Goal: Information Seeking & Learning: Learn about a topic

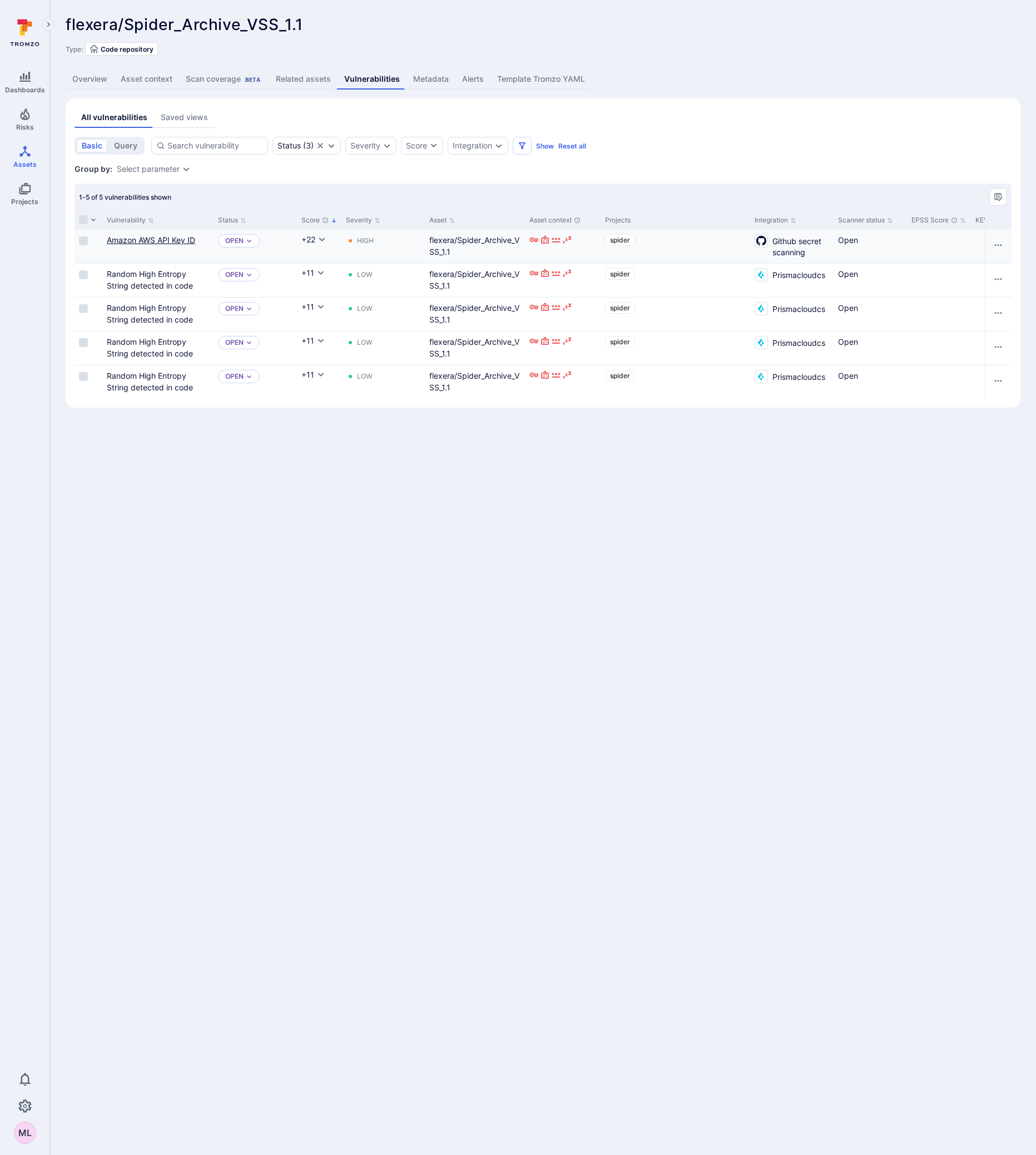
click at [134, 241] on link "Amazon AWS API Key ID" at bounding box center [151, 240] width 88 height 10
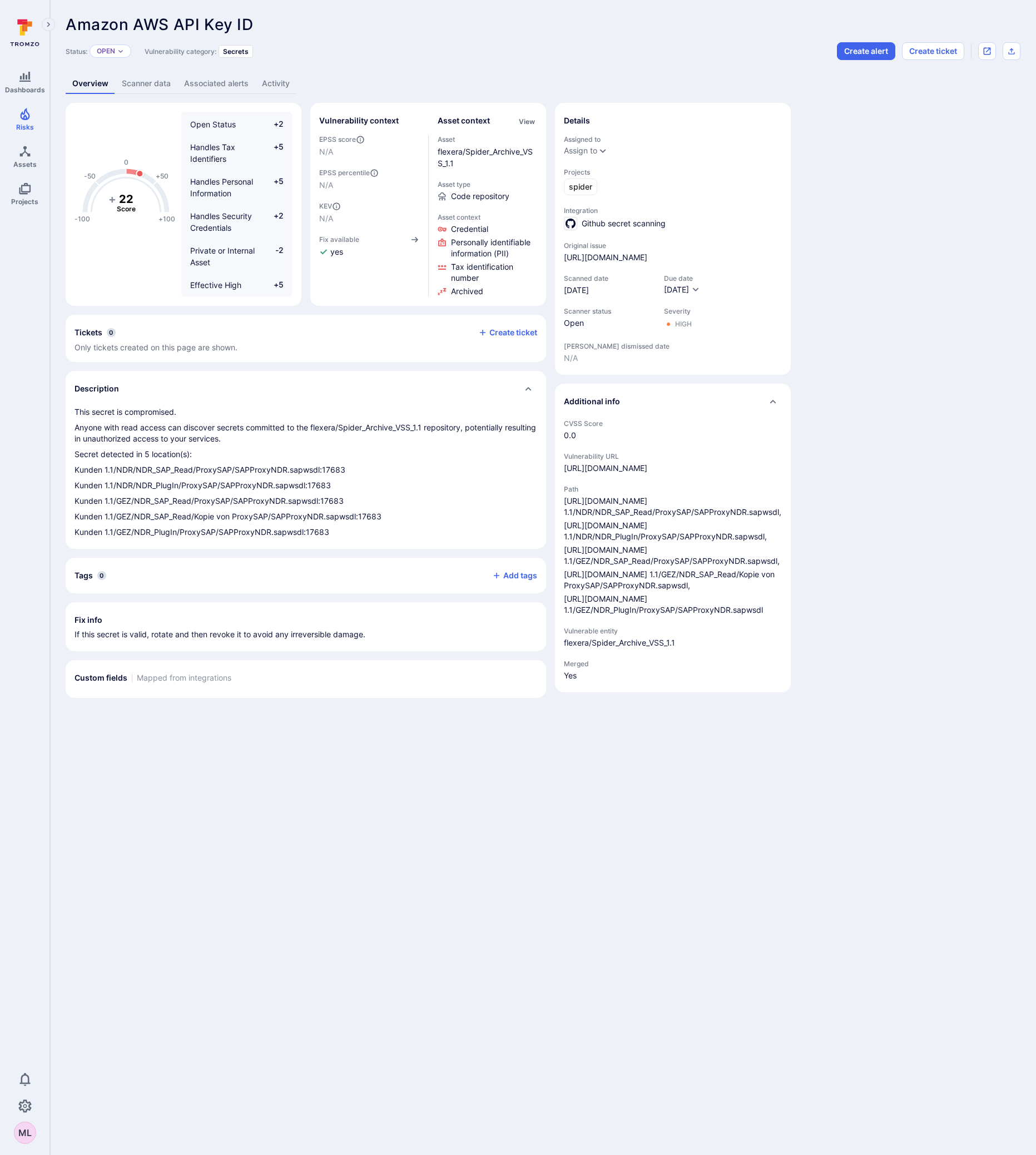
click at [149, 88] on link "Scanner data" at bounding box center [146, 84] width 62 height 21
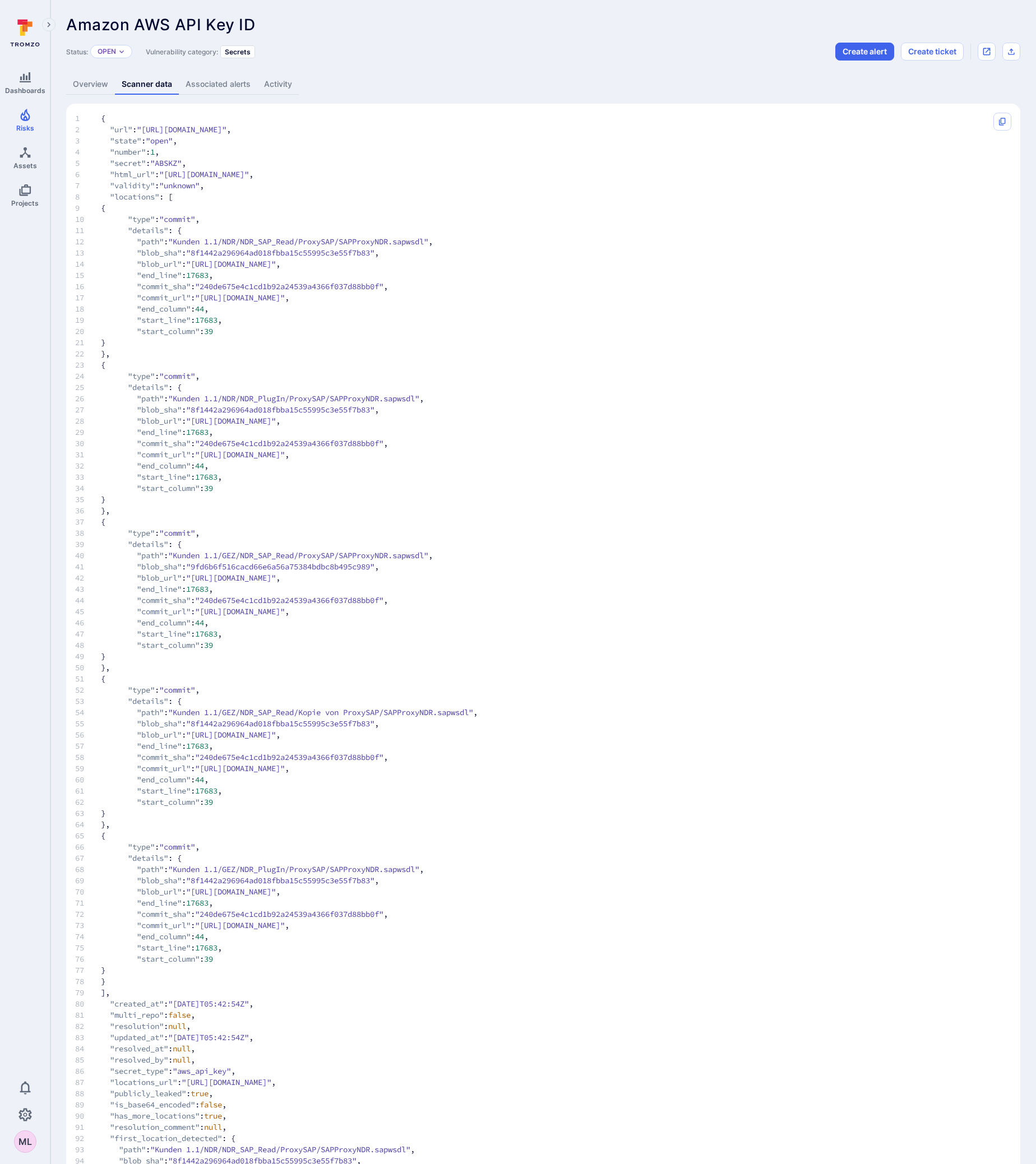
drag, startPoint x: 209, startPoint y: 298, endPoint x: 737, endPoint y: 294, distance: 528.0
click at [285, 294] on span ""[URL][DOMAIN_NAME]"" at bounding box center [240, 297] width 90 height 11
copy span "[URL][DOMAIN_NAME]"
click at [1006, 118] on icon "Copy" at bounding box center [1002, 122] width 9 height 9
click at [207, 79] on link "Associated alerts" at bounding box center [218, 85] width 79 height 21
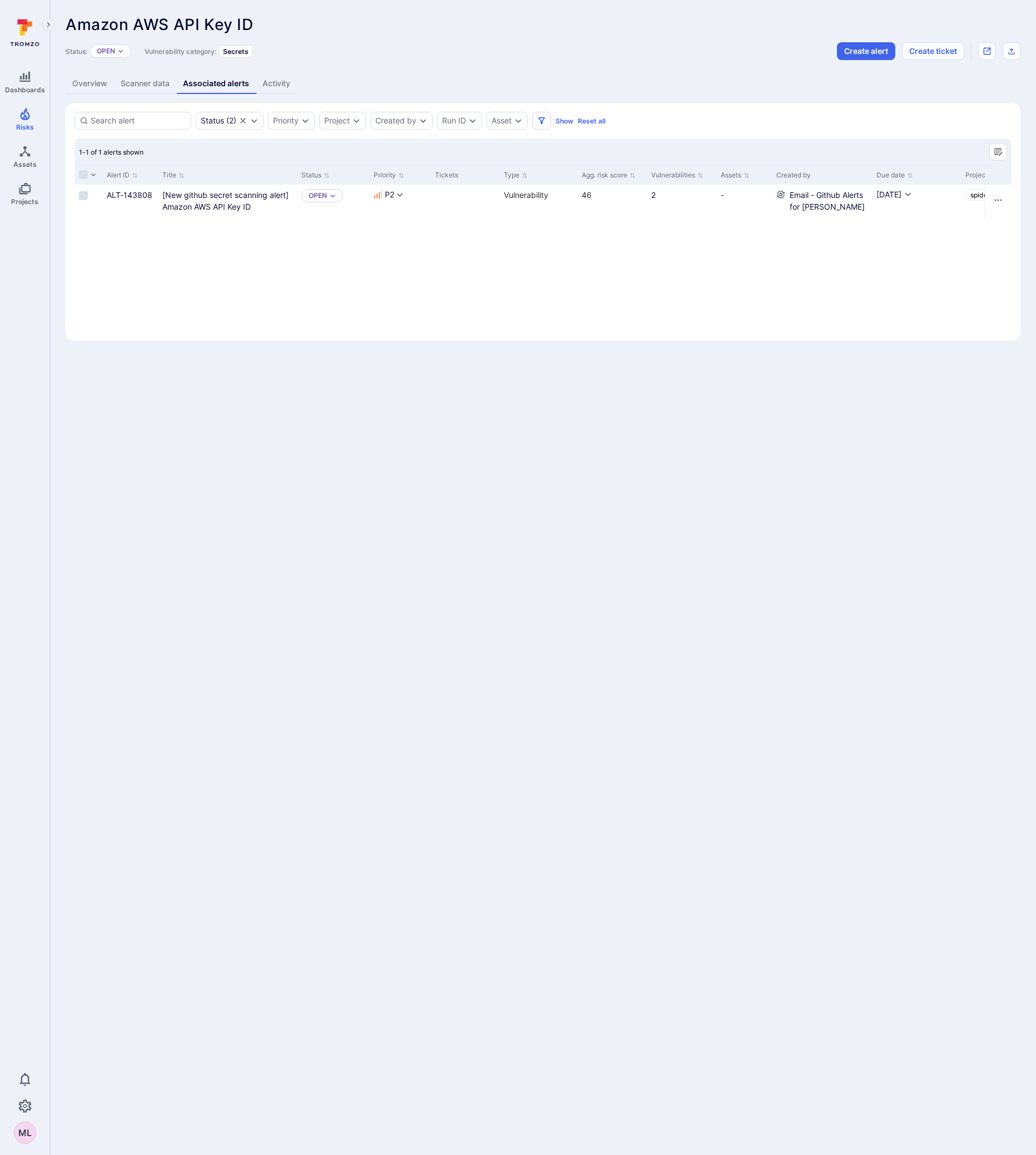
click at [99, 82] on link "Overview" at bounding box center [89, 84] width 48 height 21
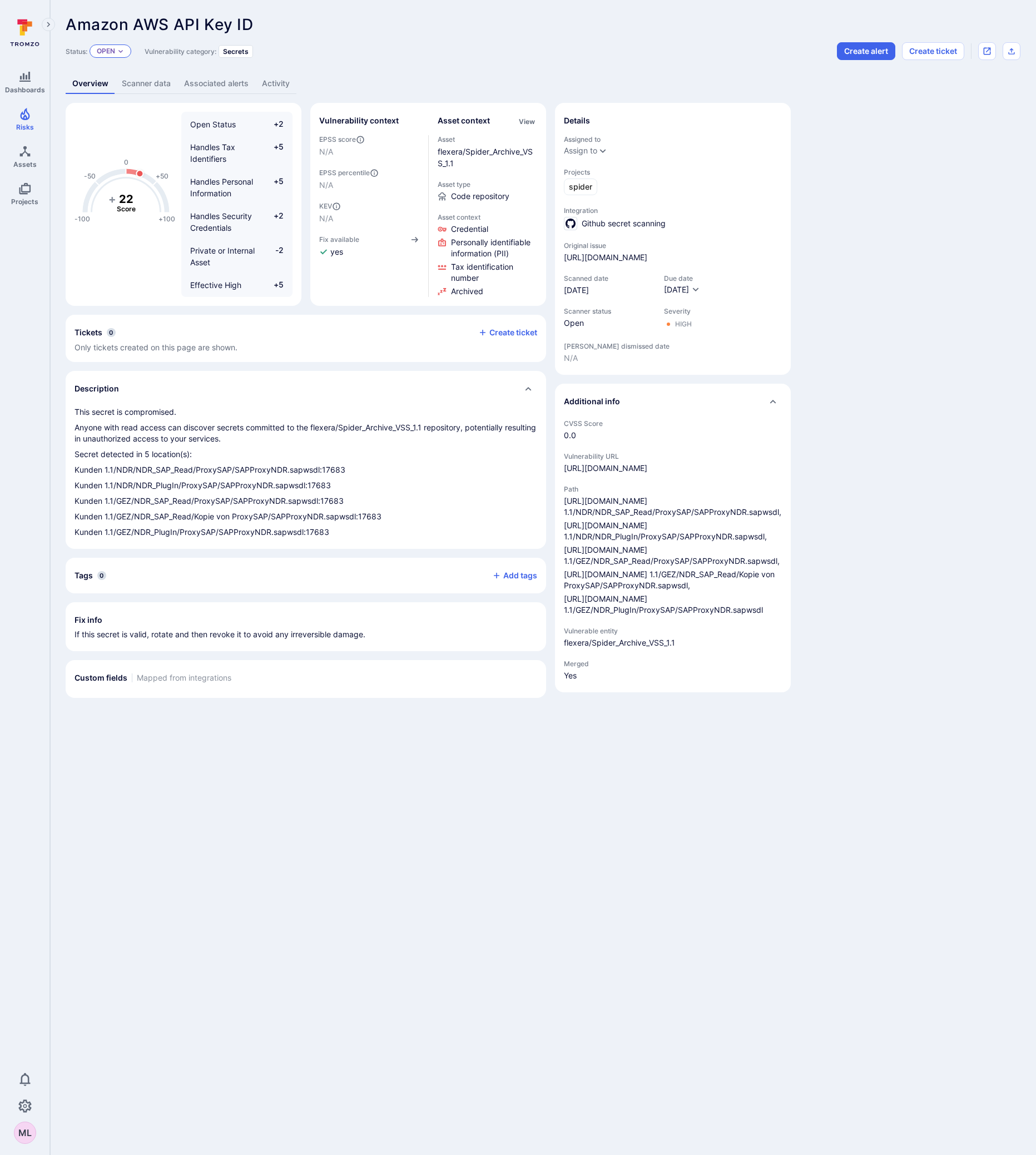
click at [122, 51] on icon "Expand dropdown" at bounding box center [121, 51] width 4 height 3
click at [143, 150] on span "False positive" at bounding box center [131, 154] width 50 height 10
click at [621, 1107] on icon "close" at bounding box center [617, 1112] width 9 height 9
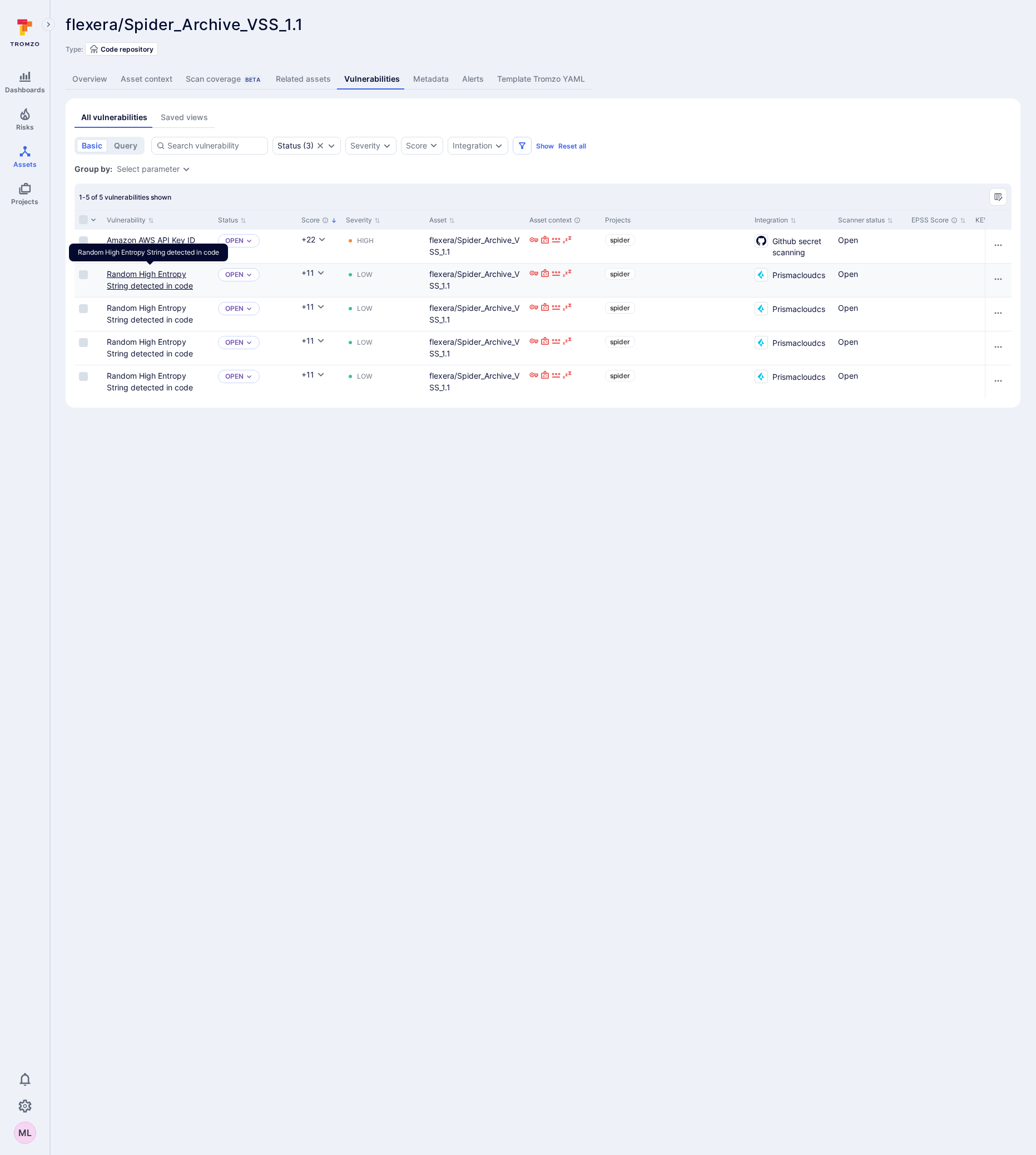
click at [141, 282] on link "Random High Entropy String detected in code" at bounding box center [150, 280] width 86 height 21
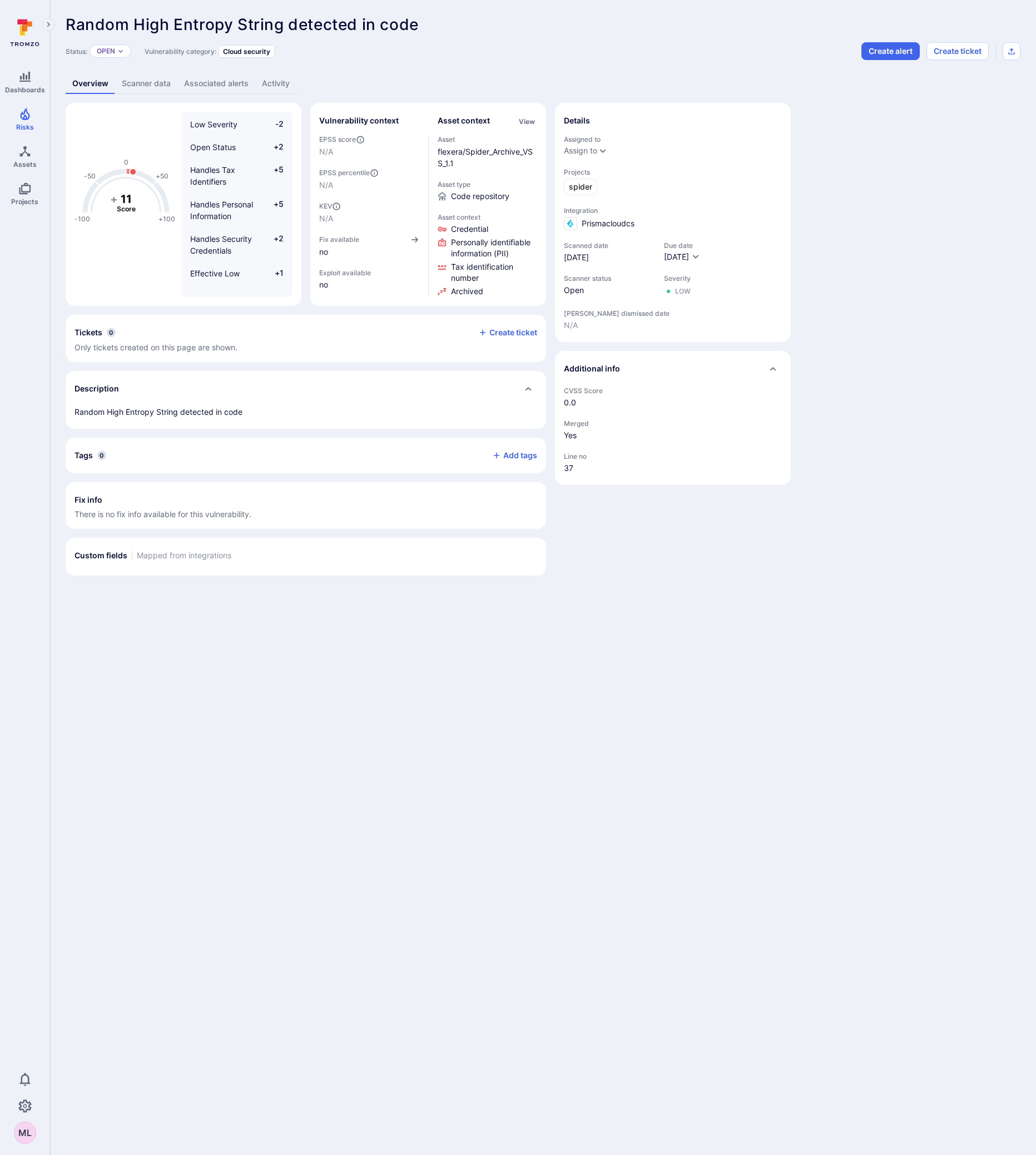
click at [134, 84] on link "Scanner data" at bounding box center [146, 84] width 62 height 21
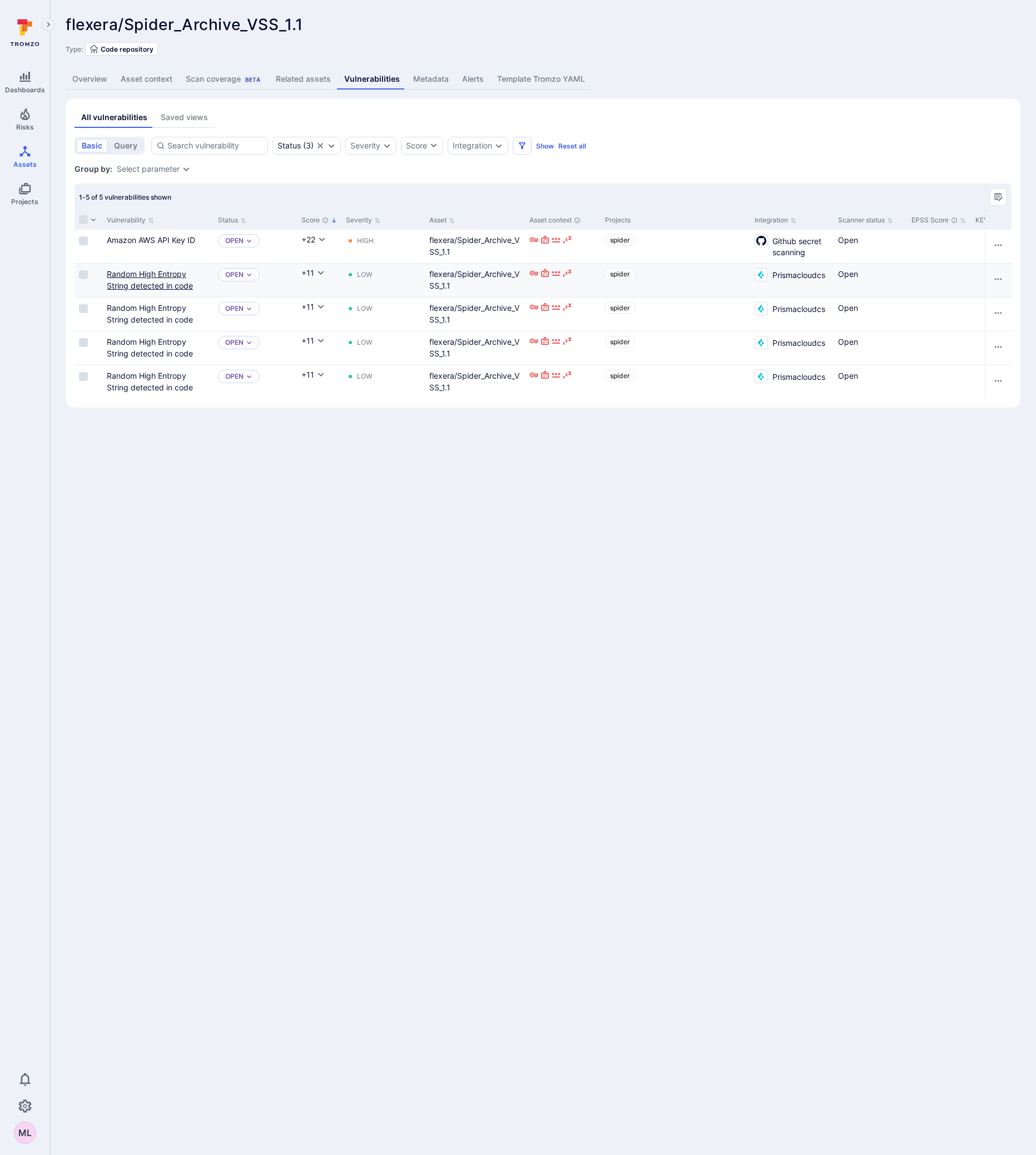
click at [130, 283] on link "Random High Entropy String detected in code" at bounding box center [150, 280] width 86 height 21
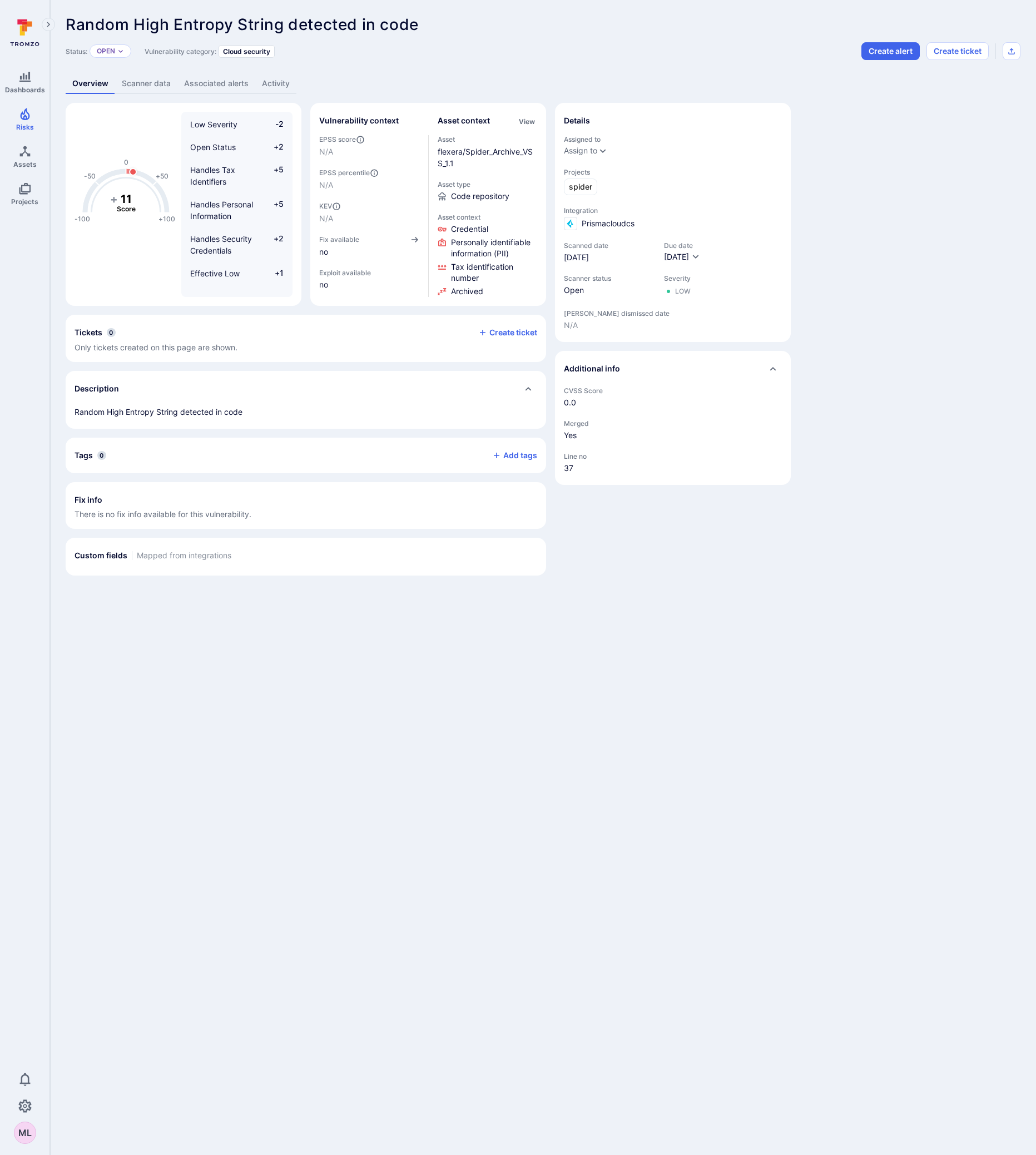
click at [134, 92] on link "Scanner data" at bounding box center [146, 84] width 62 height 21
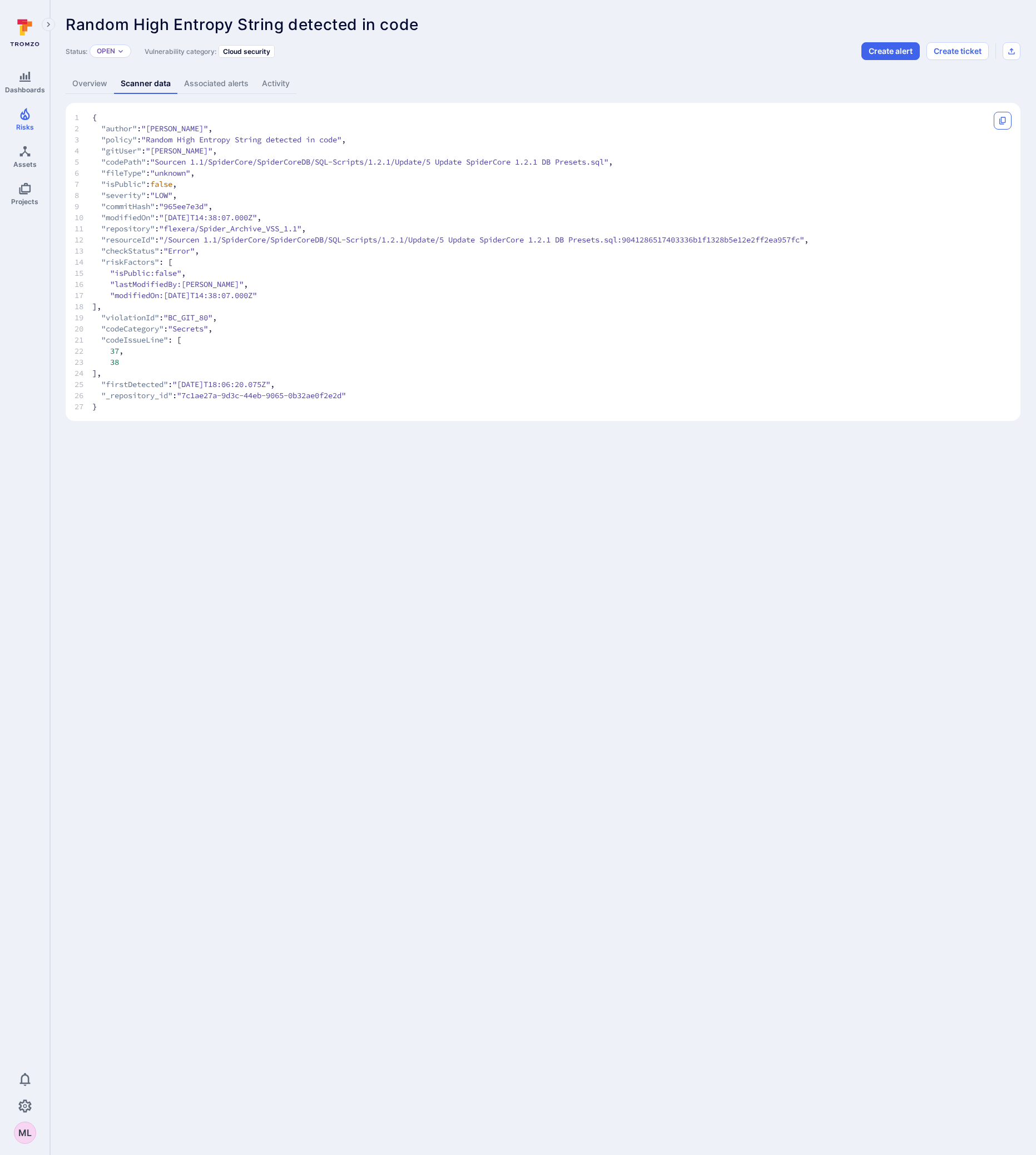
click at [1000, 120] on icon "Copy" at bounding box center [1003, 120] width 6 height 7
click at [523, 797] on body "Dashboards Risks Assets Projects 0 ML Risks Vulnerabilities Alerts Random High …" at bounding box center [518, 578] width 1036 height 1155
click at [83, 82] on link "Overview" at bounding box center [89, 84] width 48 height 21
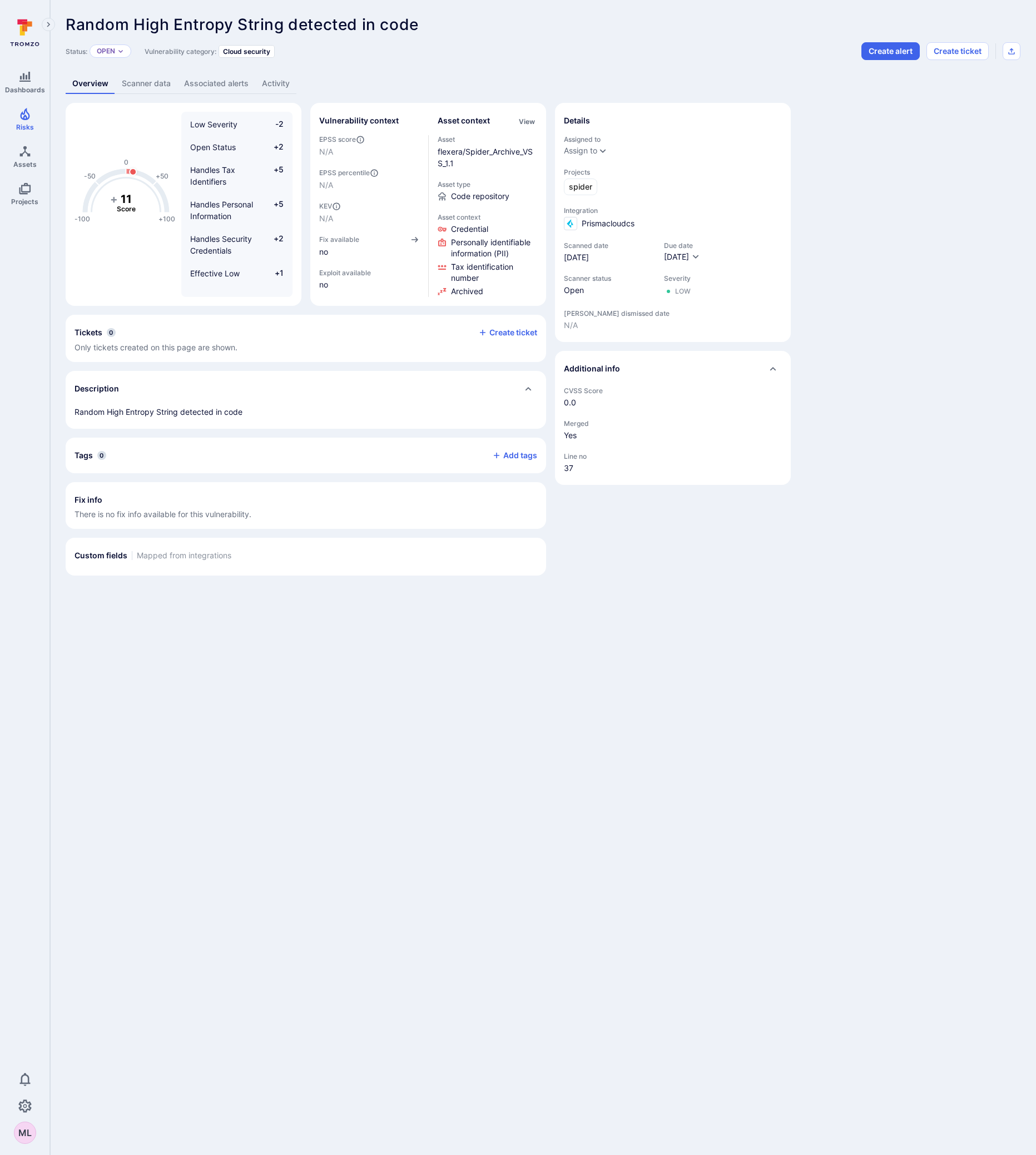
click at [148, 85] on link "Scanner data" at bounding box center [146, 84] width 62 height 21
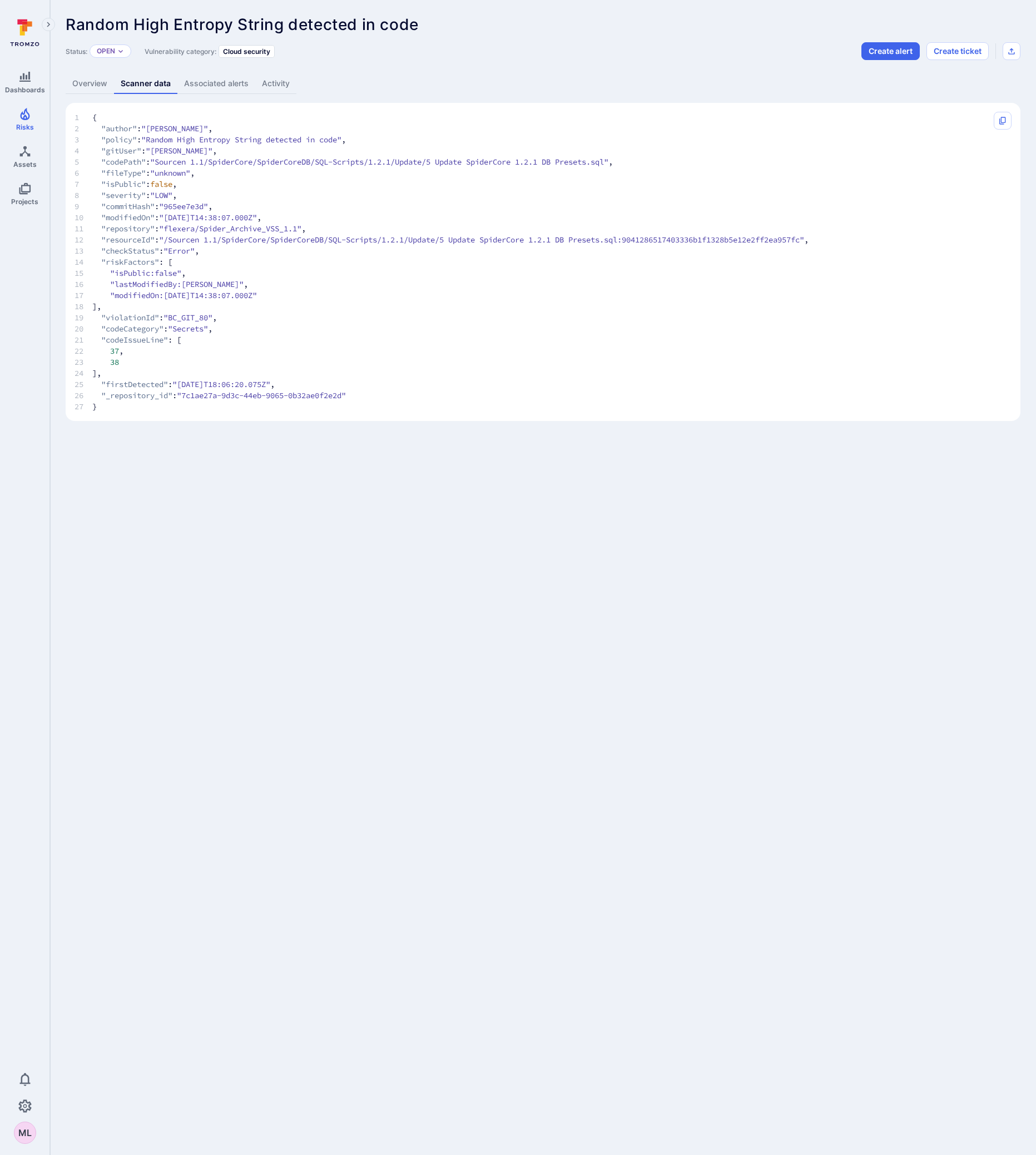
click at [88, 85] on link "Overview" at bounding box center [89, 84] width 48 height 21
click at [88, 79] on link "Overview" at bounding box center [89, 84] width 48 height 21
